Goal: Task Accomplishment & Management: Manage account settings

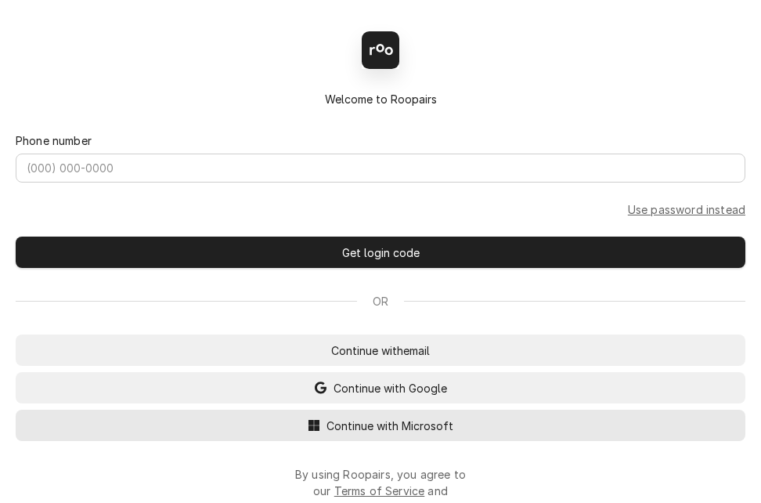
click at [409, 426] on span "Continue with Microsoft" at bounding box center [389, 425] width 133 height 16
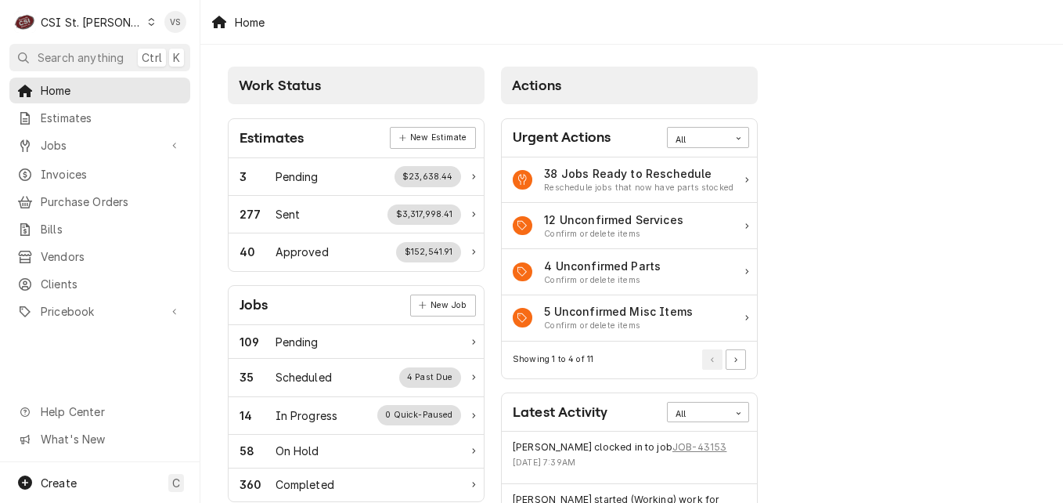
click at [149, 24] on icon "Dynamic Content Wrapper" at bounding box center [152, 22] width 6 height 8
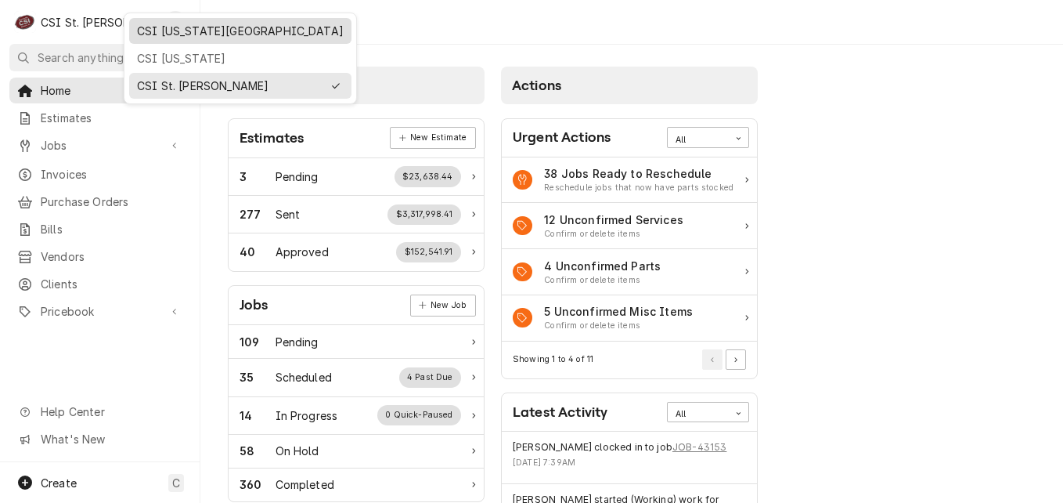
click at [158, 36] on div "CSI Kansas City" at bounding box center [240, 31] width 207 height 16
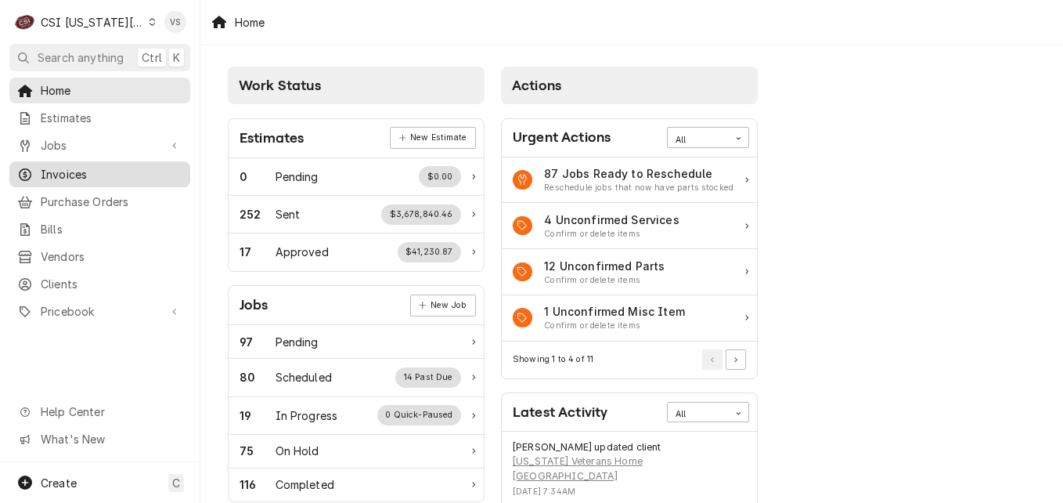
click at [72, 171] on span "Invoices" at bounding box center [112, 174] width 142 height 16
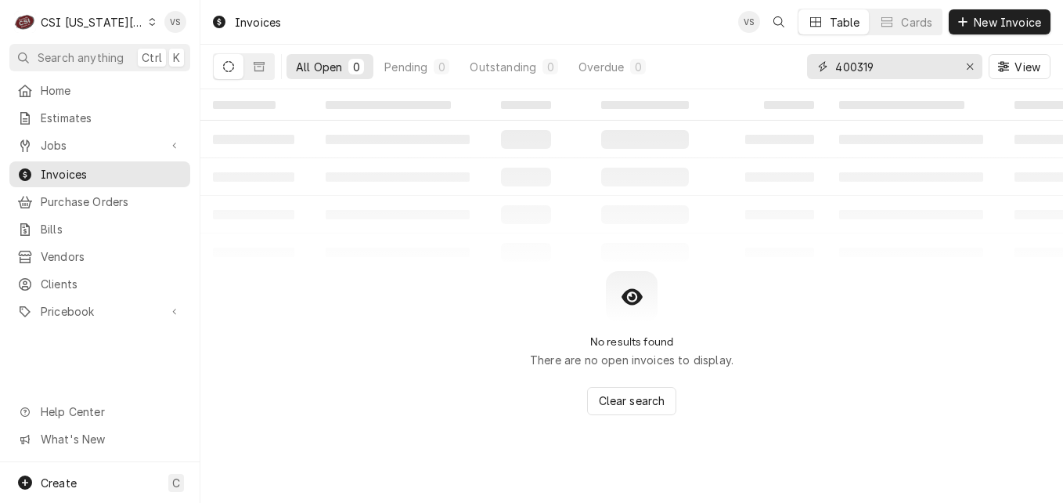
drag, startPoint x: 850, startPoint y: 66, endPoint x: 874, endPoint y: 67, distance: 23.5
click at [810, 66] on div "400319" at bounding box center [894, 66] width 175 height 25
click at [874, 67] on input "400319" at bounding box center [893, 66] width 117 height 25
click at [878, 65] on input "400319" at bounding box center [893, 66] width 117 height 25
click at [878, 65] on input "4003193" at bounding box center [893, 66] width 117 height 25
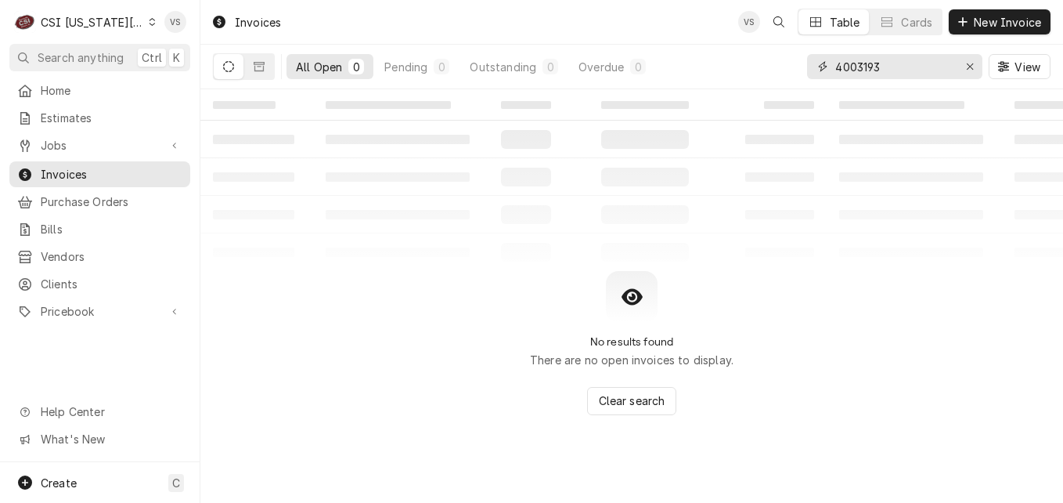
drag, startPoint x: 892, startPoint y: 70, endPoint x: 774, endPoint y: 66, distance: 117.5
click at [774, 66] on div "All Open 0 Pending 0 Outstanding 0 Overdue 0 4003193 View" at bounding box center [632, 67] width 838 height 44
click at [258, 67] on icon "Dynamic Content Wrapper" at bounding box center [259, 66] width 11 height 11
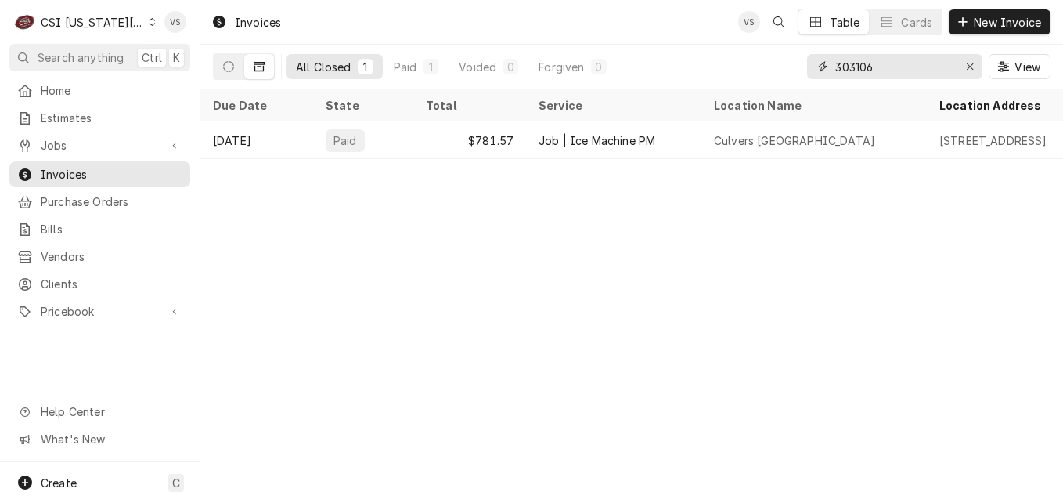
drag, startPoint x: 876, startPoint y: 65, endPoint x: 852, endPoint y: 68, distance: 24.5
click at [852, 68] on input "303106" at bounding box center [893, 66] width 117 height 25
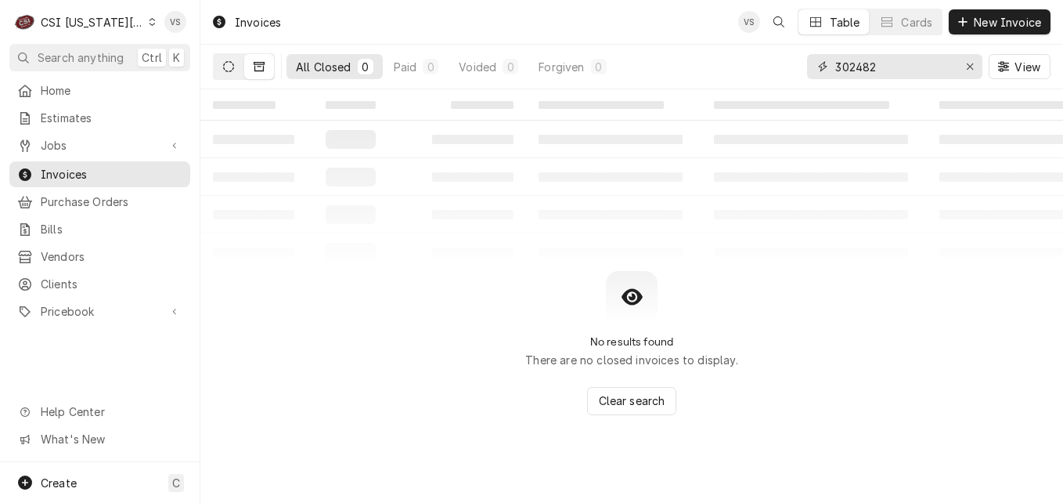
type input "302482"
click at [229, 66] on icon "Dynamic Content Wrapper" at bounding box center [228, 66] width 11 height 11
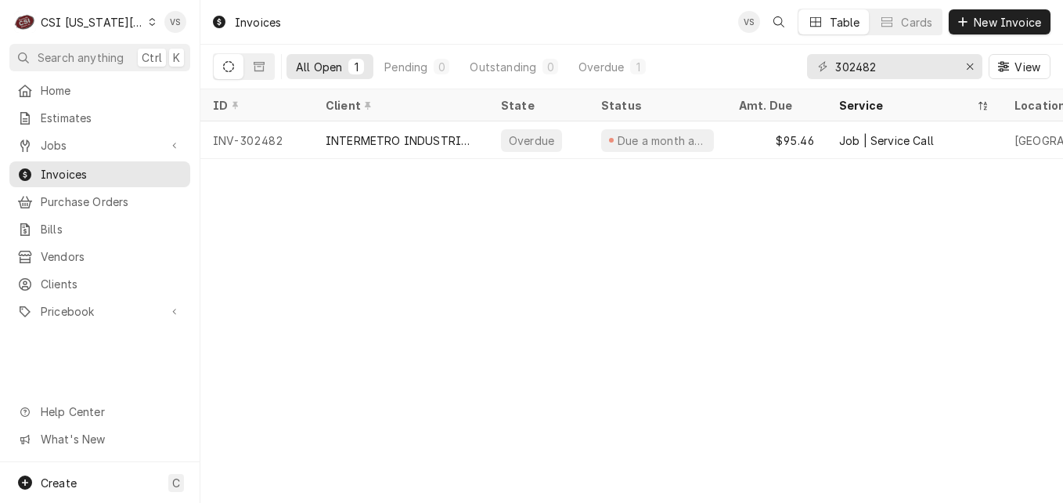
click at [149, 27] on div "Dynamic Content Wrapper" at bounding box center [152, 21] width 7 height 11
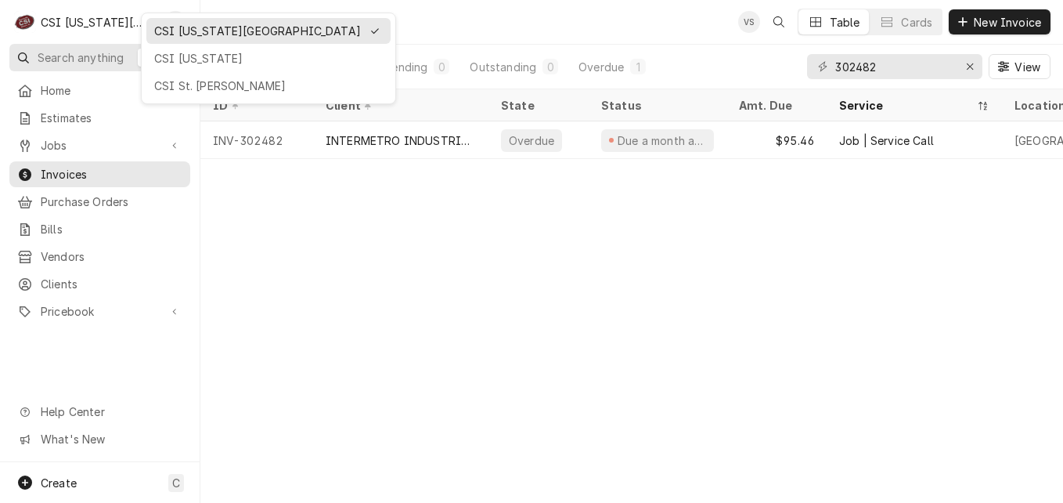
click at [171, 63] on div "CSI [US_STATE]" at bounding box center [268, 58] width 229 height 16
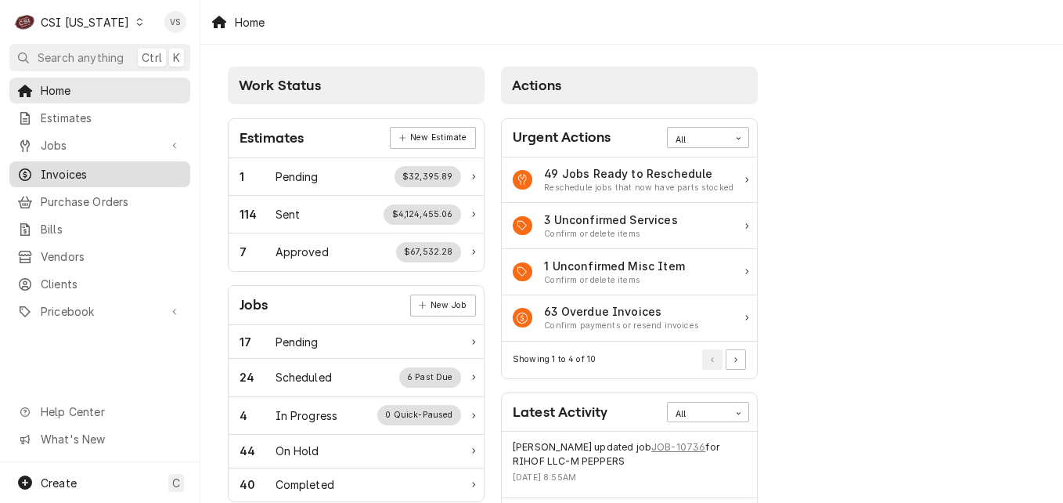
click at [83, 166] on span "Invoices" at bounding box center [112, 174] width 142 height 16
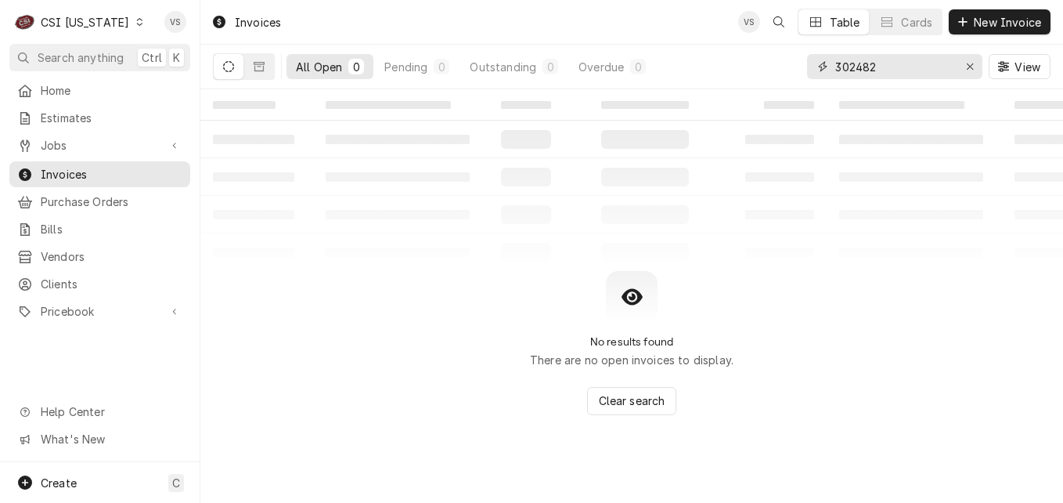
click at [789, 74] on div "All Open 0 Pending 0 Outstanding 0 Overdue 0 302482 View" at bounding box center [632, 67] width 838 height 44
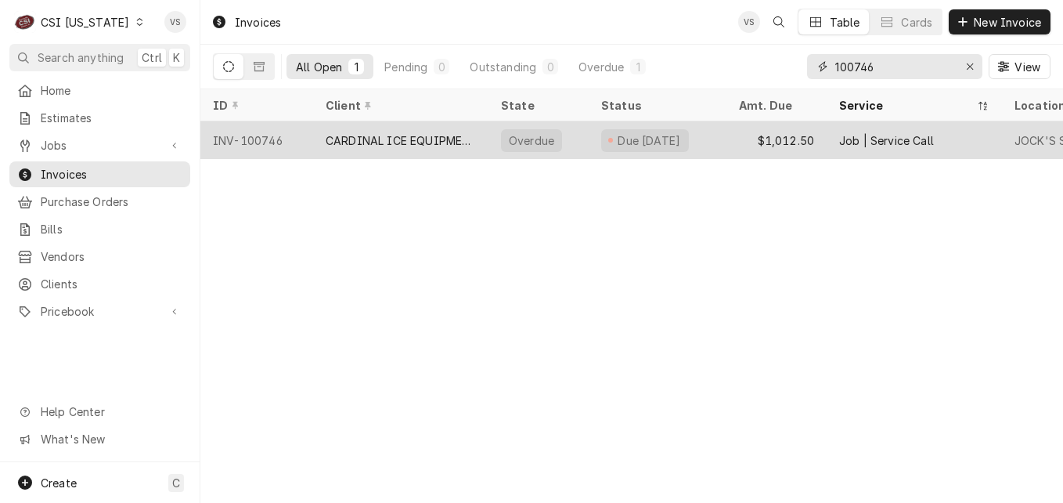
type input "100746"
click at [305, 139] on div "INV-100746" at bounding box center [256, 140] width 113 height 38
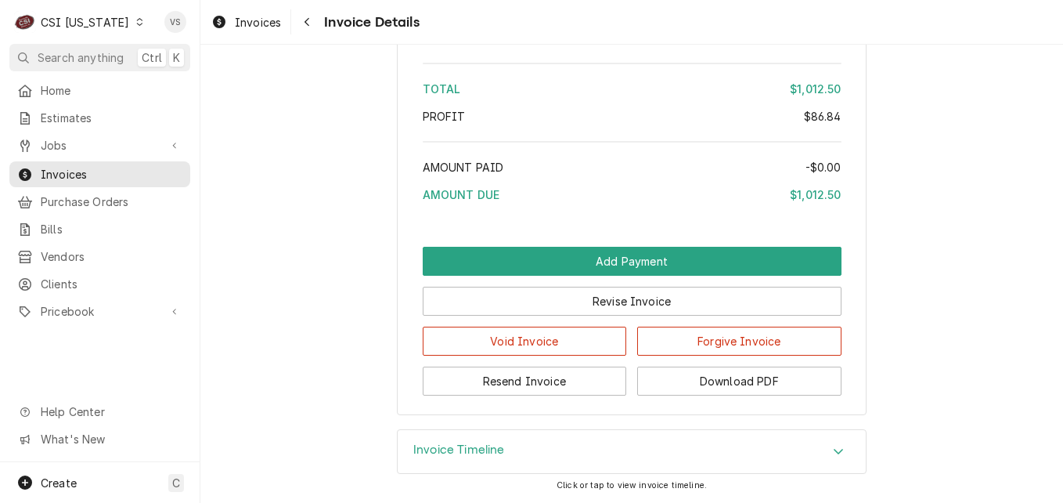
scroll to position [2831, 0]
click at [830, 439] on div "Invoice Timeline" at bounding box center [632, 452] width 468 height 44
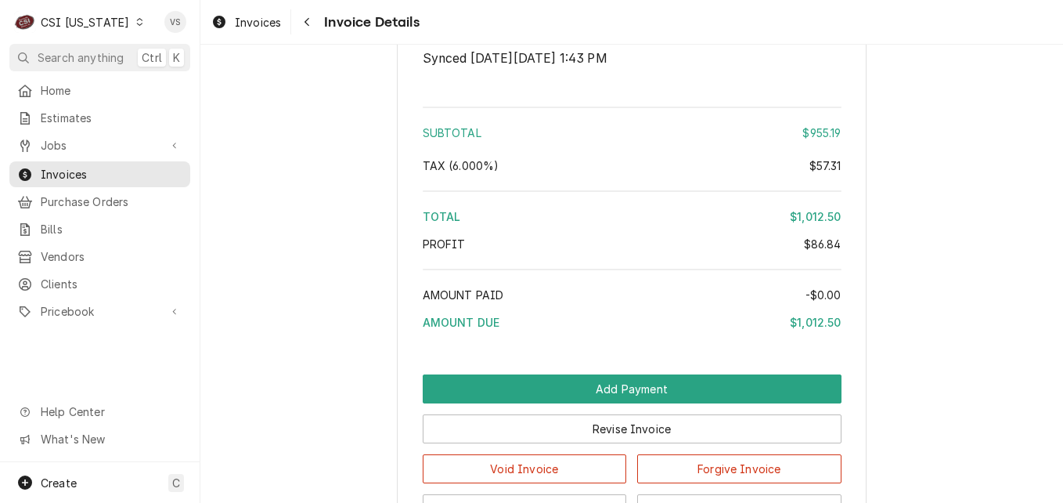
scroll to position [2674, 0]
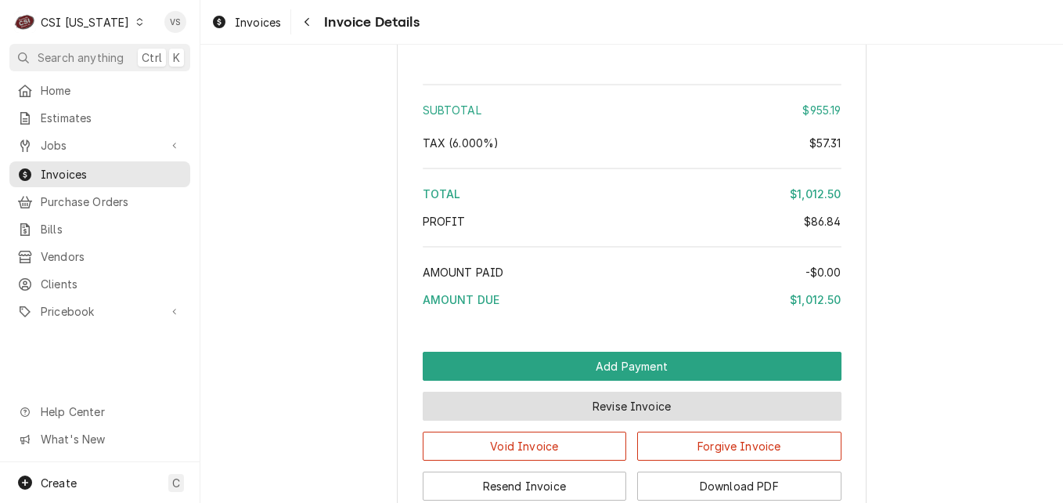
click at [622, 420] on button "Revise Invoice" at bounding box center [632, 405] width 419 height 29
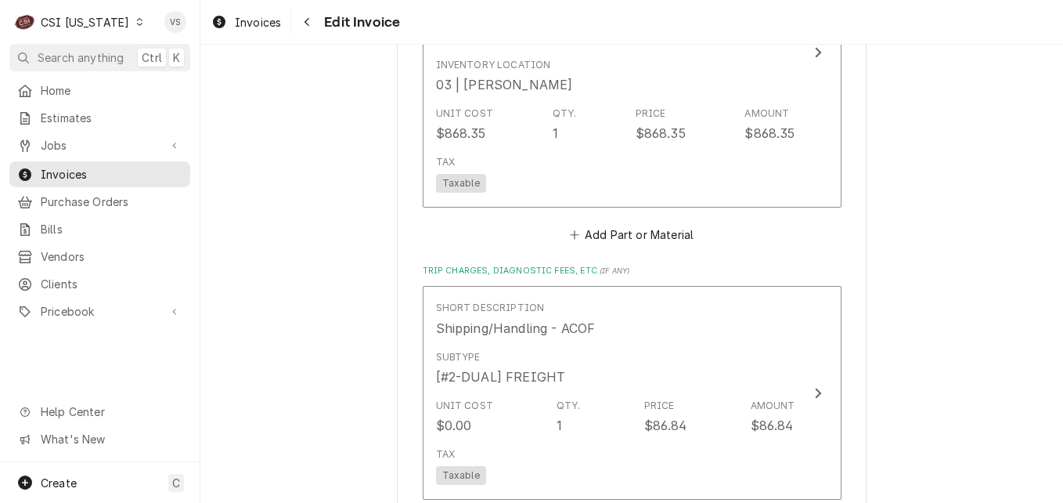
scroll to position [2090, 0]
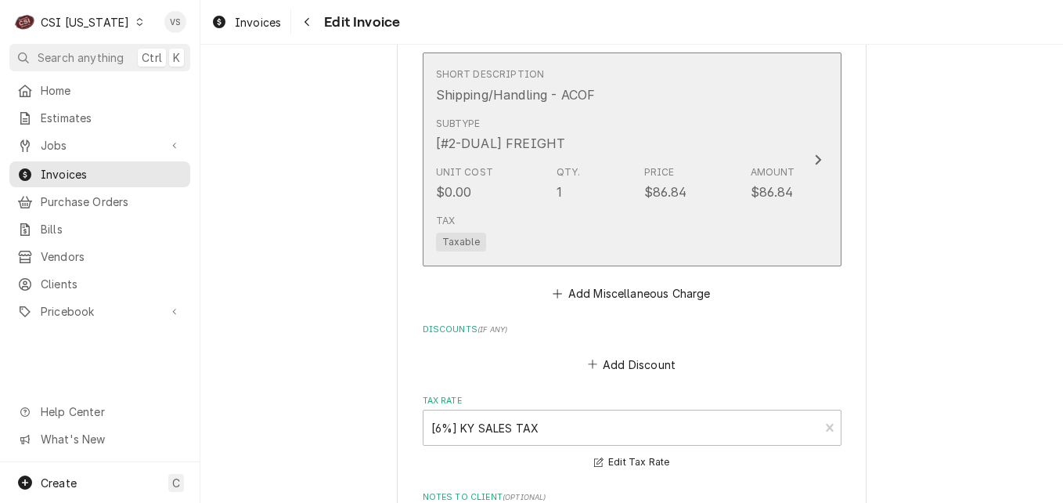
click at [661, 140] on div "Subtype [#2-DUAL] FREIGHT" at bounding box center [615, 134] width 359 height 49
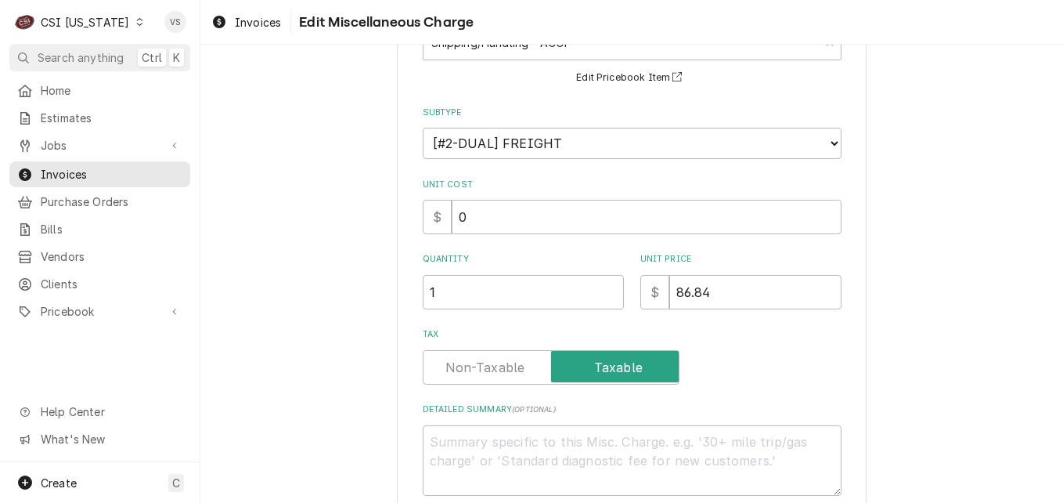
scroll to position [157, 0]
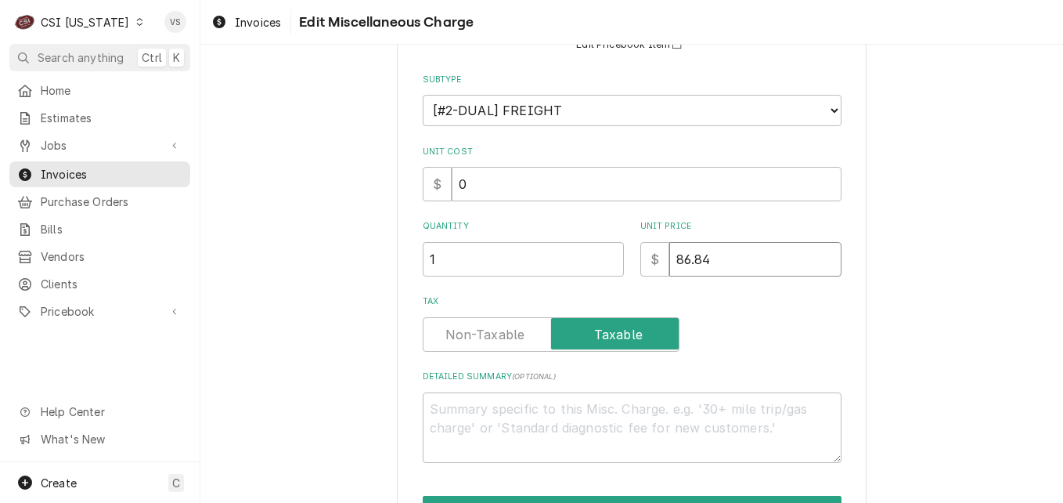
drag, startPoint x: 709, startPoint y: 258, endPoint x: 673, endPoint y: 258, distance: 36.0
click at [673, 258] on input "86.84" at bounding box center [755, 259] width 172 height 34
click at [715, 315] on div "Tax" at bounding box center [632, 323] width 419 height 56
drag, startPoint x: 709, startPoint y: 261, endPoint x: 675, endPoint y: 262, distance: 34.5
click at [676, 261] on input "86.84" at bounding box center [755, 259] width 172 height 34
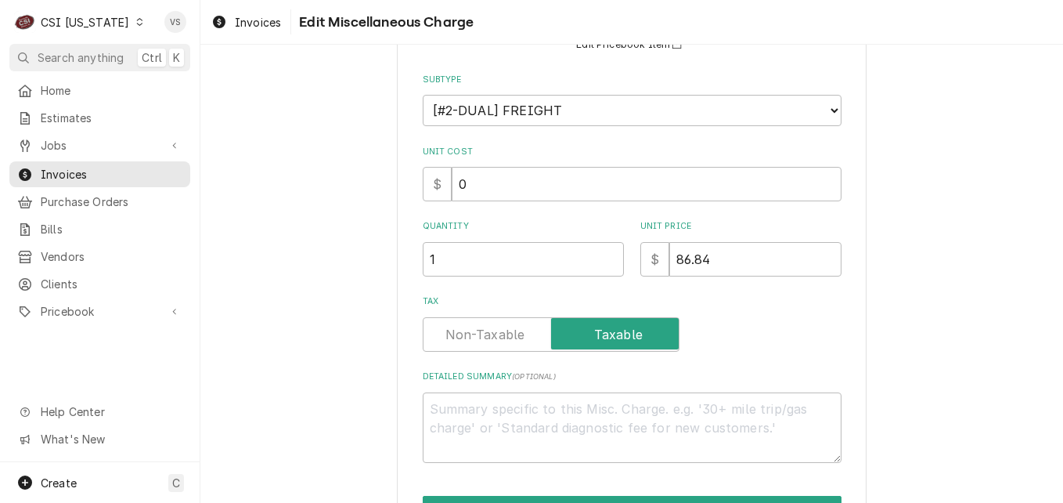
click at [764, 321] on div "Tax" at bounding box center [632, 334] width 419 height 34
drag, startPoint x: 726, startPoint y: 256, endPoint x: 662, endPoint y: 258, distance: 63.5
click at [669, 257] on input "86.84" at bounding box center [755, 259] width 172 height 34
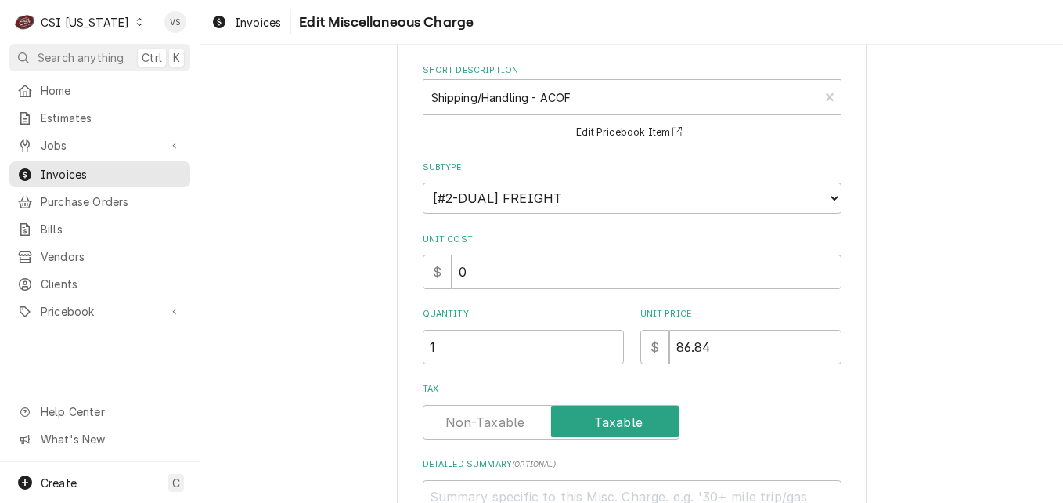
scroll to position [0, 0]
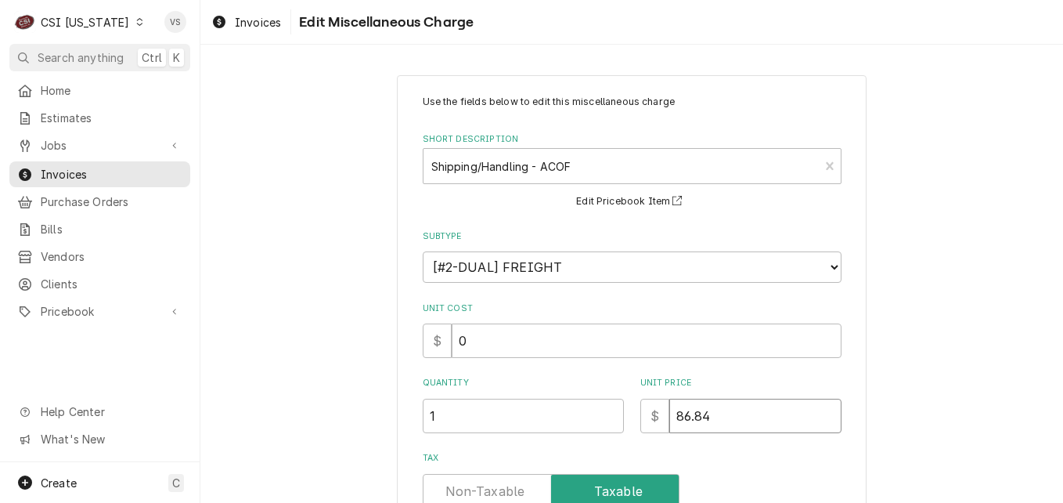
type textarea "x"
type input "0"
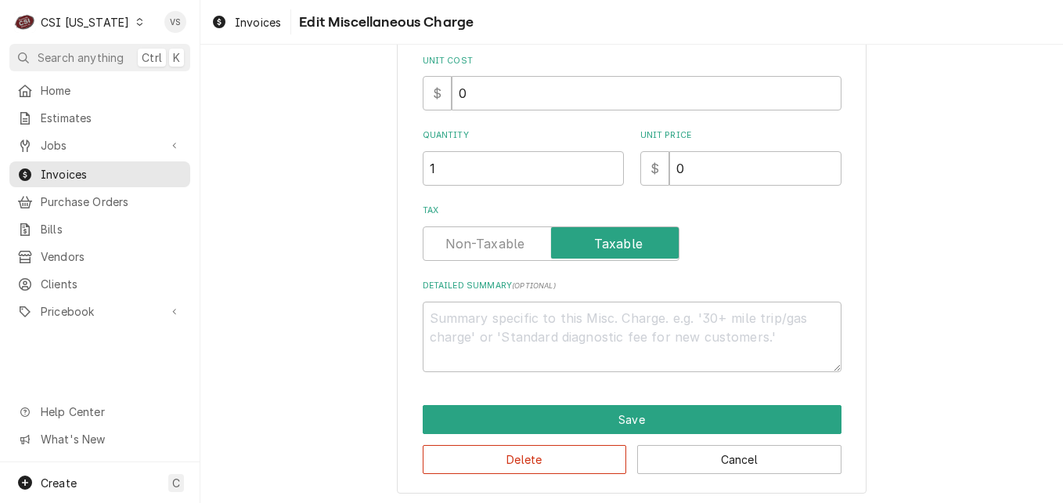
scroll to position [252, 0]
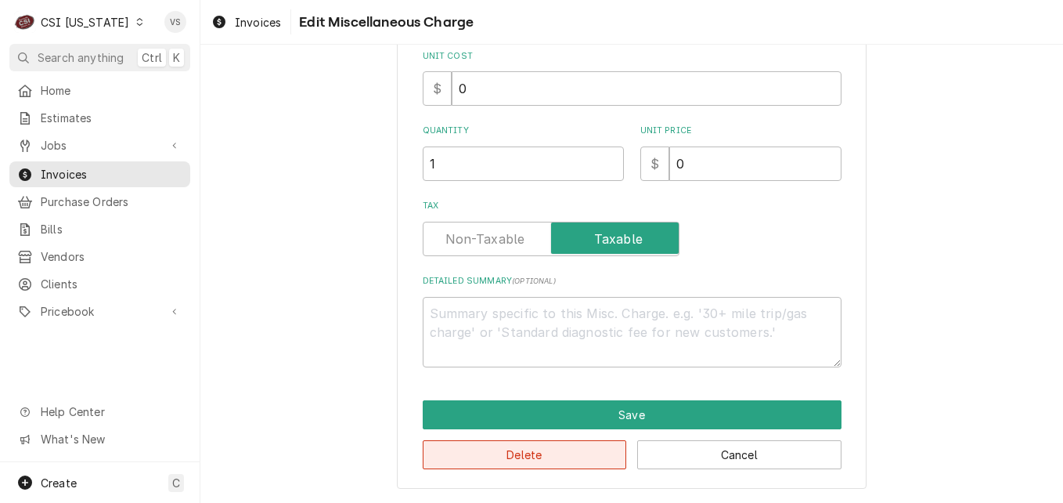
click at [529, 451] on button "Delete" at bounding box center [525, 454] width 204 height 29
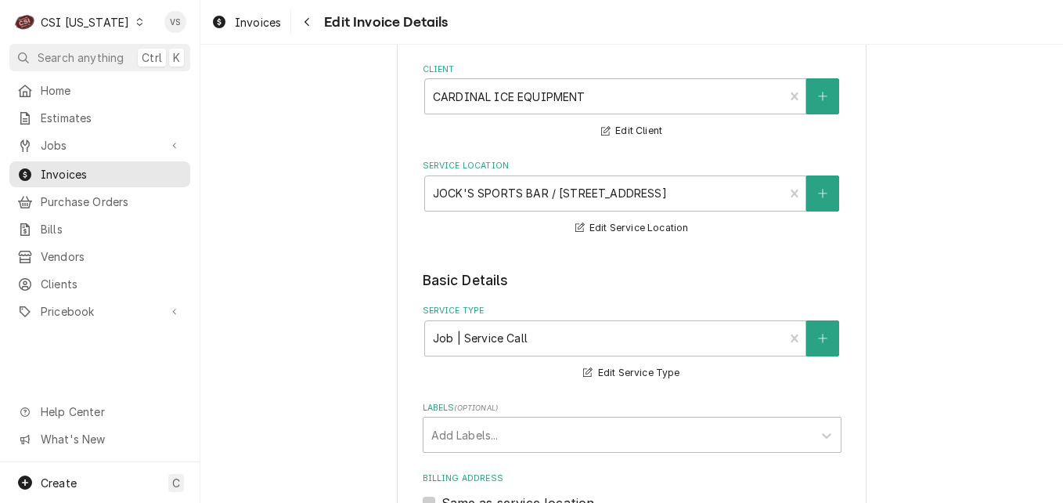
scroll to position [78, 0]
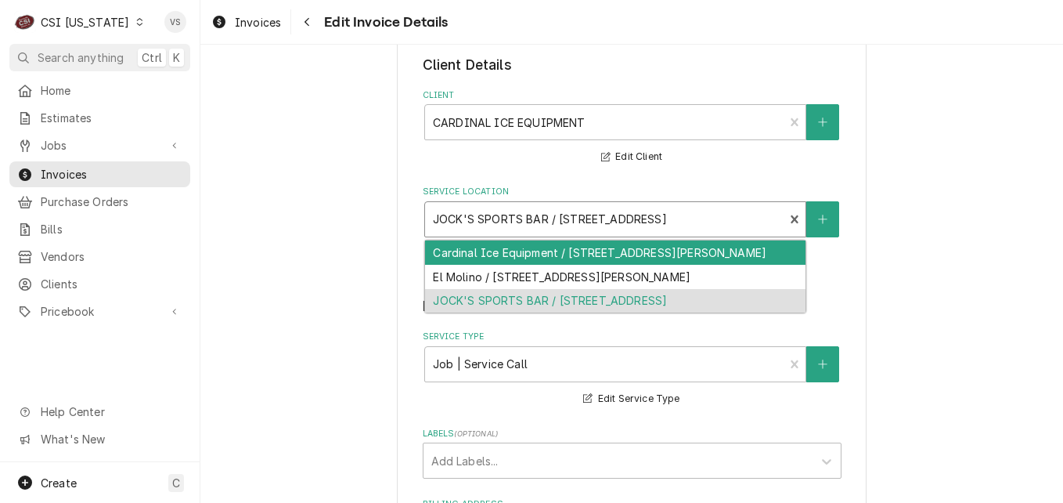
click at [628, 219] on div "Service Location" at bounding box center [605, 219] width 344 height 28
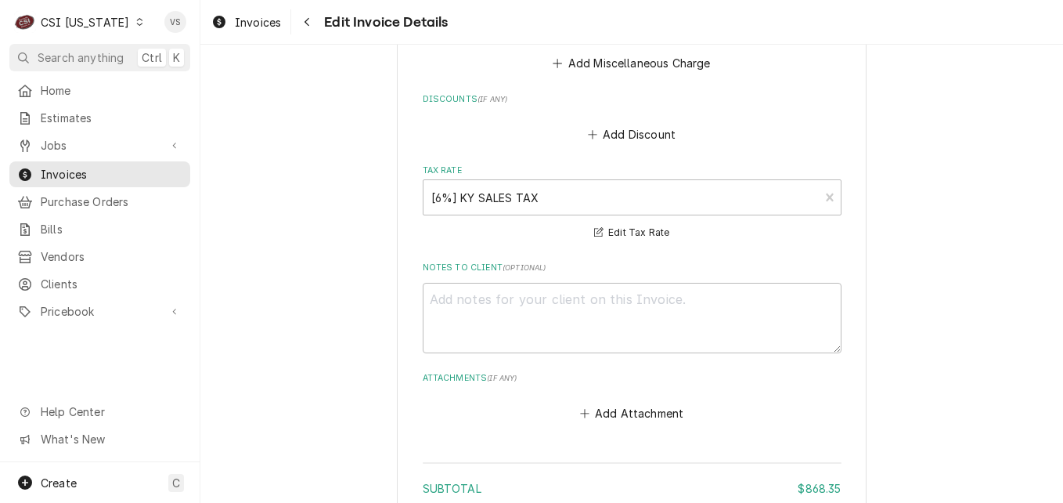
scroll to position [2072, 0]
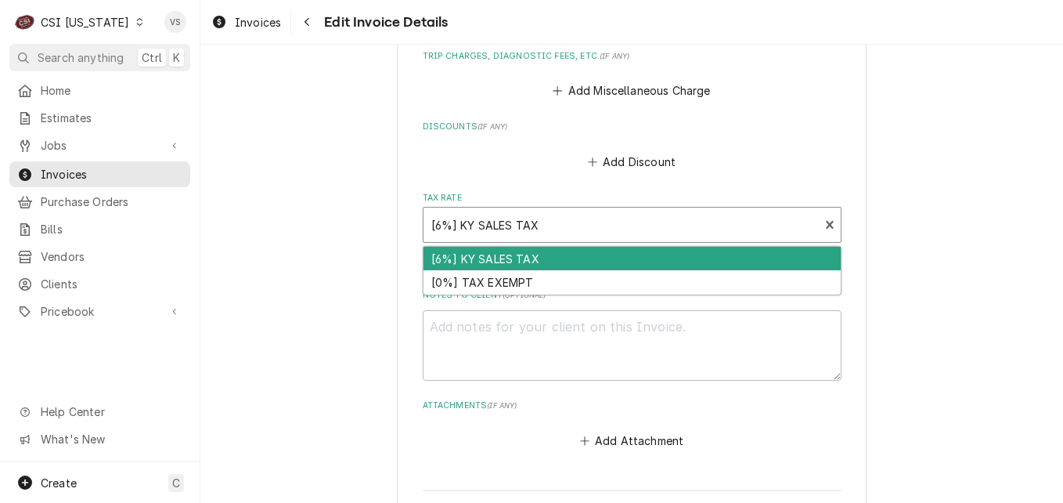
click at [535, 227] on div "Tax Rate" at bounding box center [621, 225] width 381 height 28
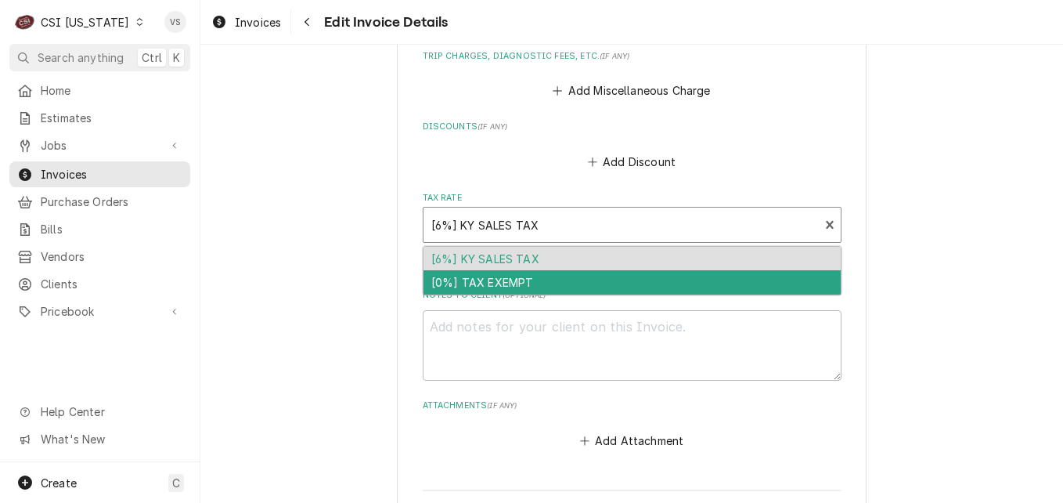
click at [505, 277] on div "[0%] TAX EXEMPT" at bounding box center [632, 282] width 417 height 24
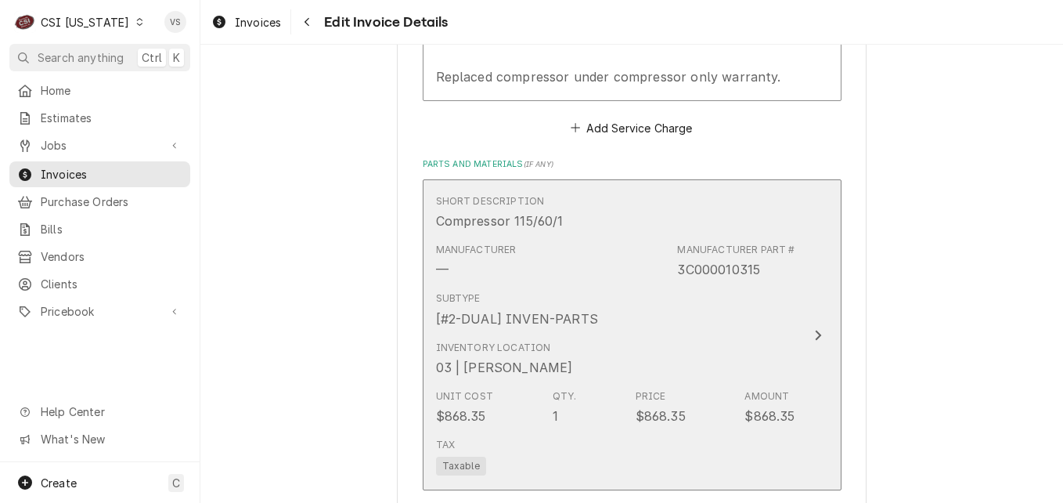
scroll to position [1602, 0]
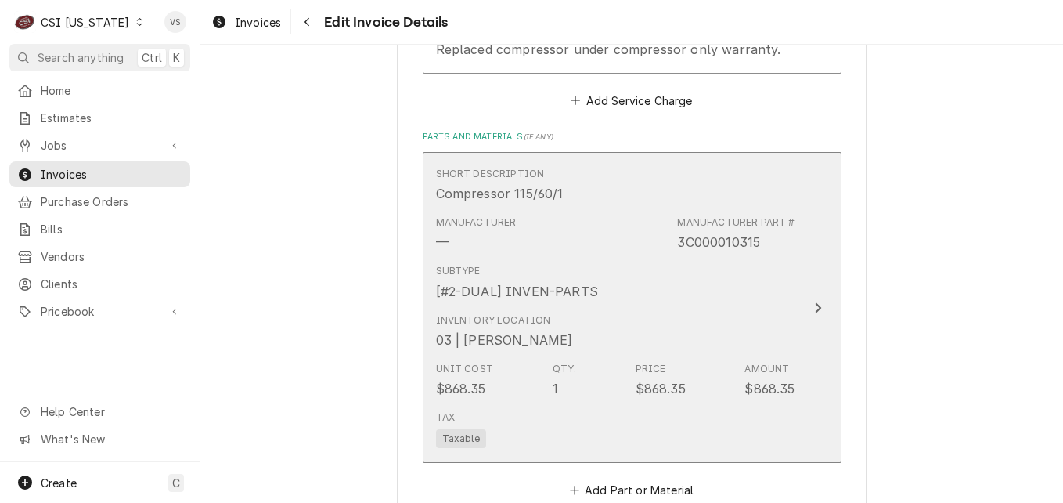
click at [671, 295] on div "Subtype [#2-DUAL] INVEN-PARTS" at bounding box center [615, 282] width 359 height 49
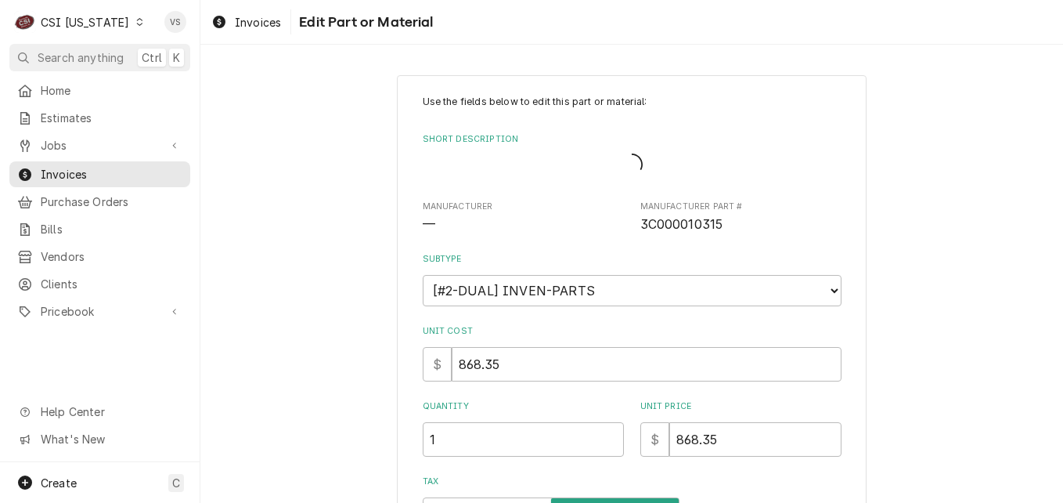
type textarea "x"
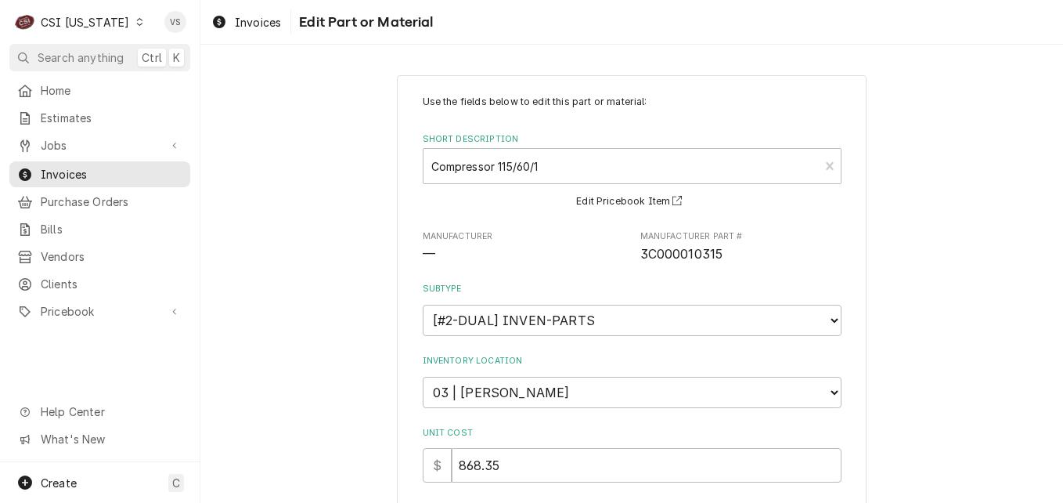
scroll to position [377, 0]
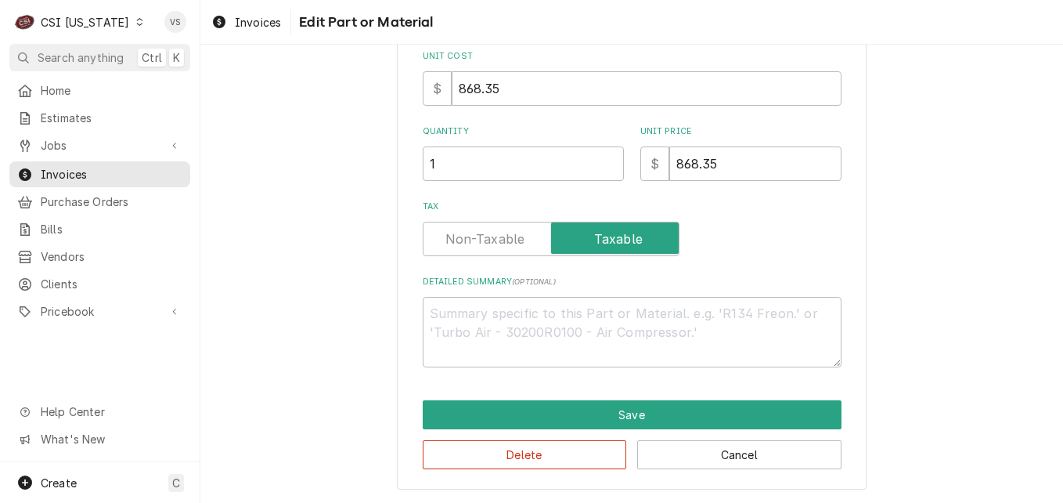
click at [494, 245] on label "Tax" at bounding box center [551, 239] width 257 height 34
click at [494, 245] on input "Tax" at bounding box center [551, 239] width 243 height 34
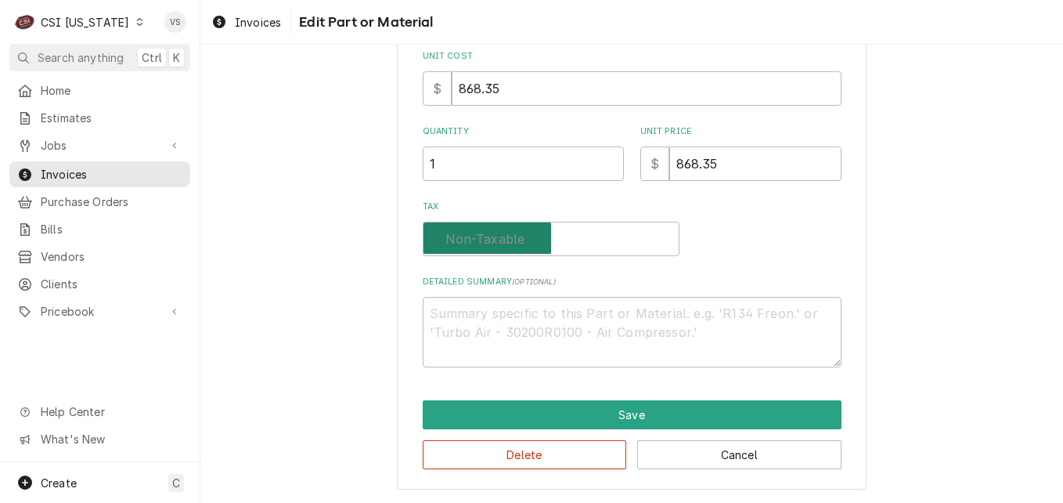
checkbox input "false"
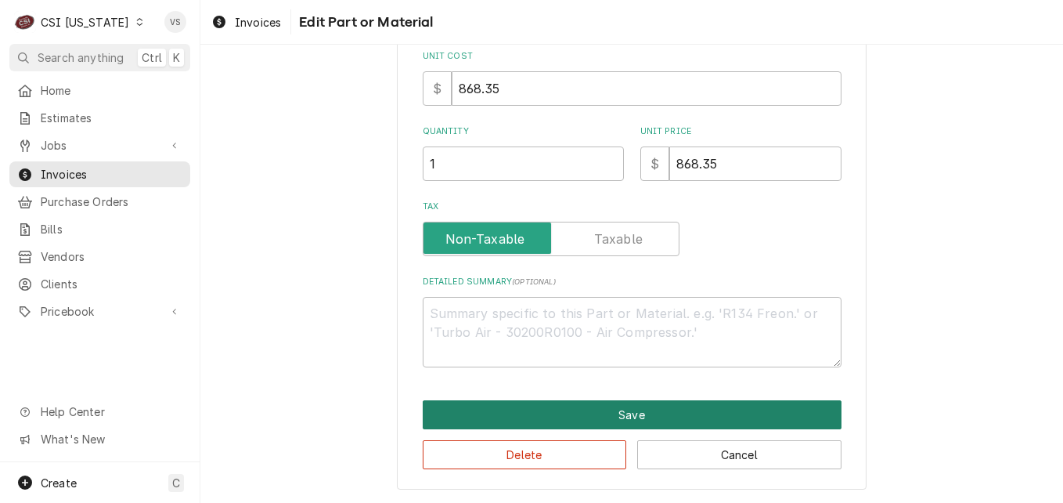
click at [584, 418] on button "Save" at bounding box center [632, 414] width 419 height 29
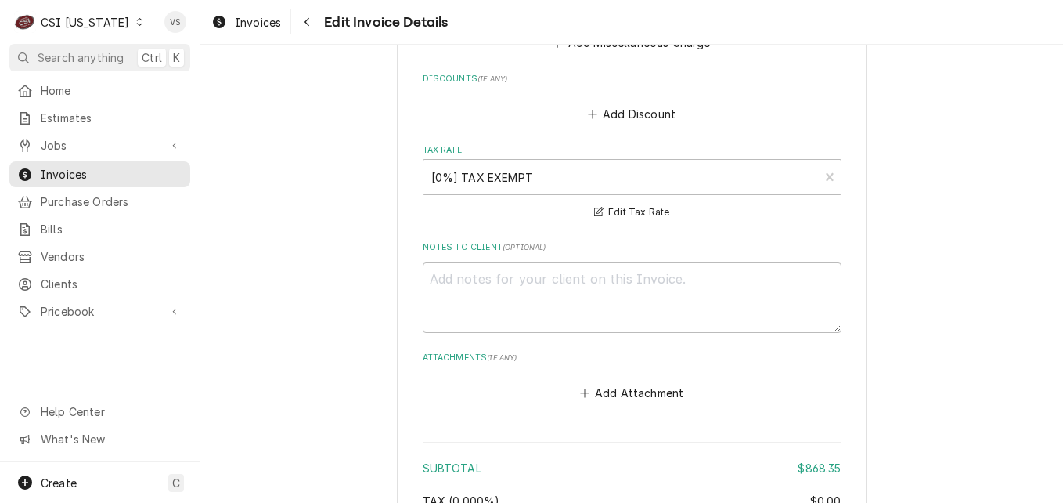
scroll to position [2385, 0]
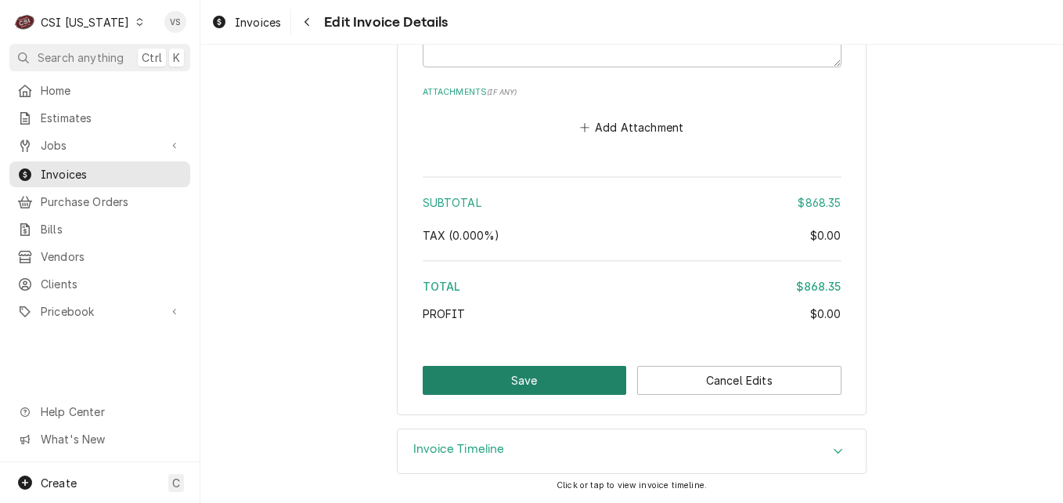
click at [542, 375] on button "Save" at bounding box center [525, 380] width 204 height 29
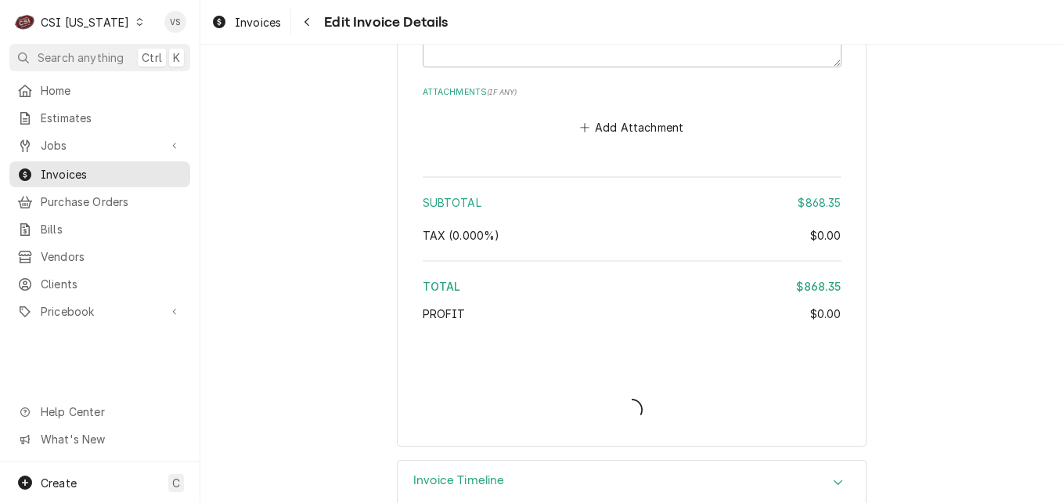
type textarea "x"
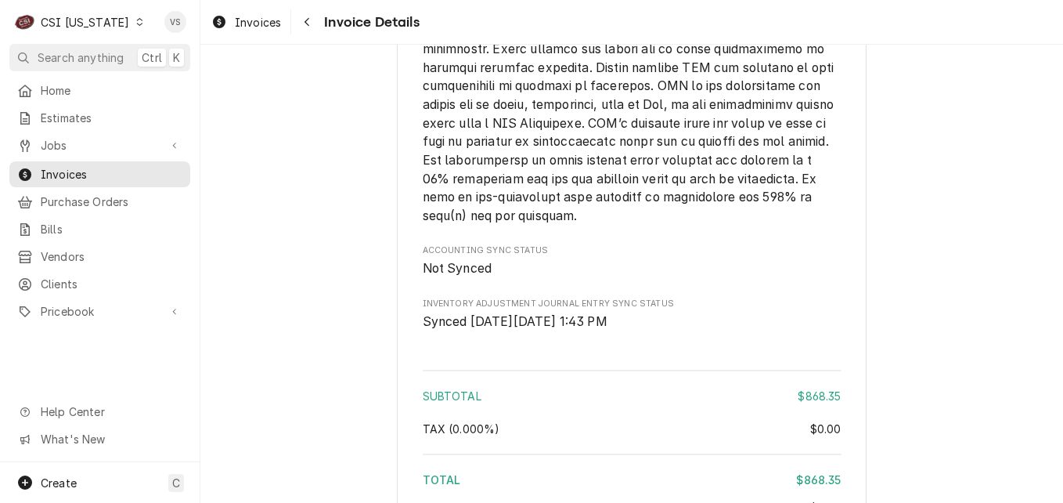
scroll to position [2184, 0]
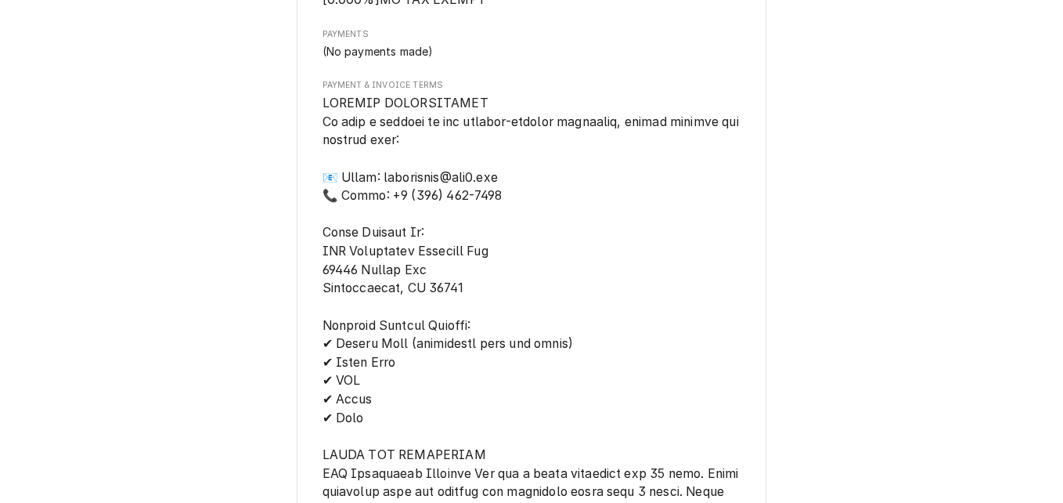
scroll to position [3053, 0]
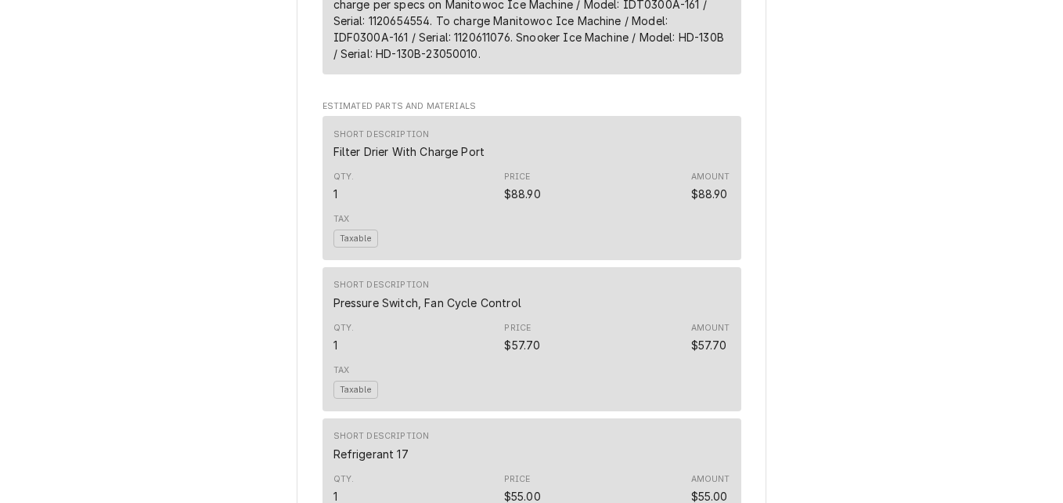
scroll to position [1331, 0]
